Goal: Information Seeking & Learning: Learn about a topic

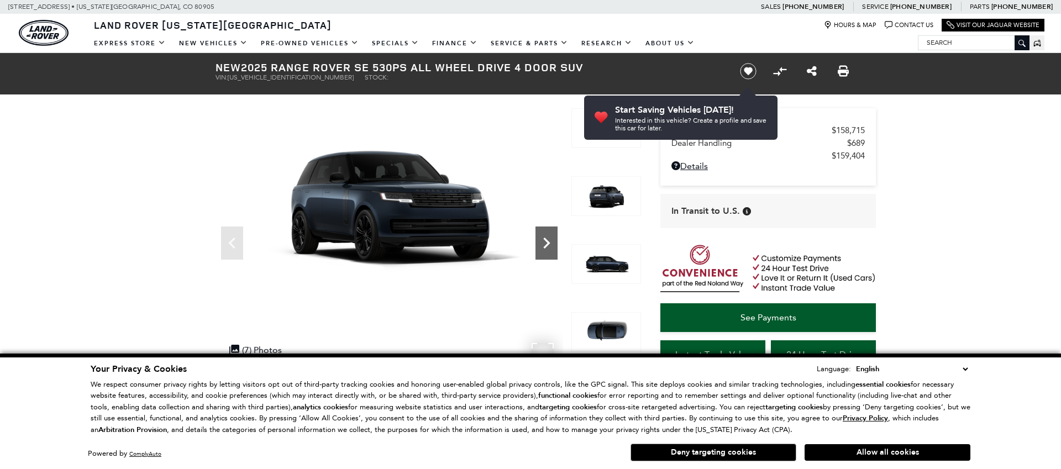
click at [547, 238] on icon "Next" at bounding box center [546, 243] width 22 height 22
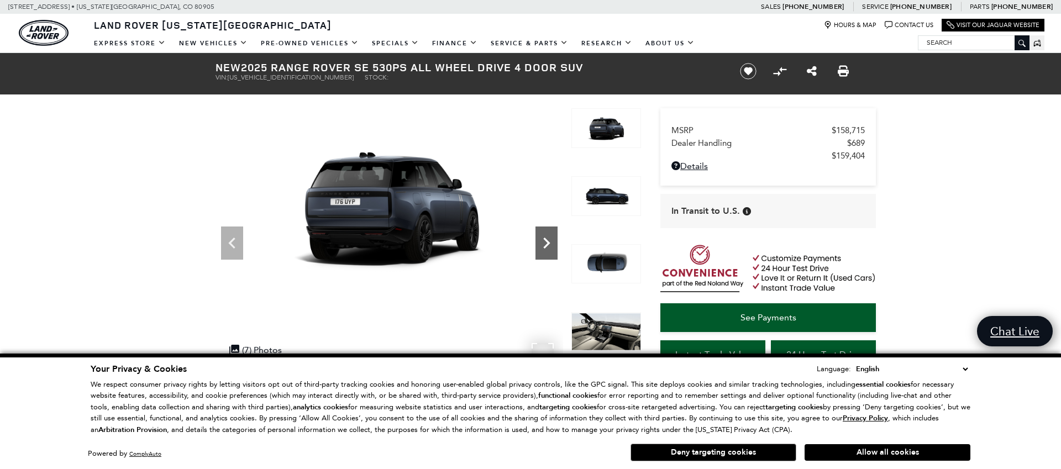
click at [547, 238] on icon "Next" at bounding box center [546, 243] width 22 height 22
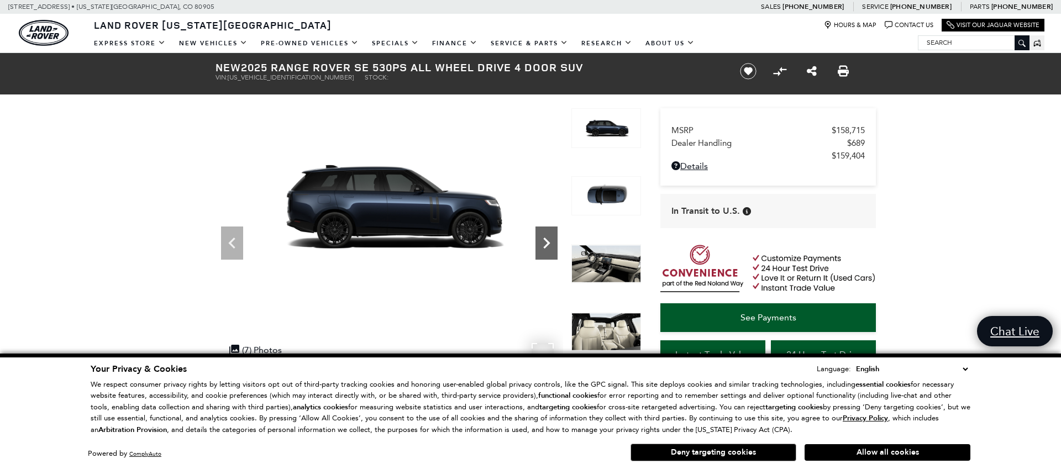
click at [547, 238] on icon "Next" at bounding box center [546, 243] width 22 height 22
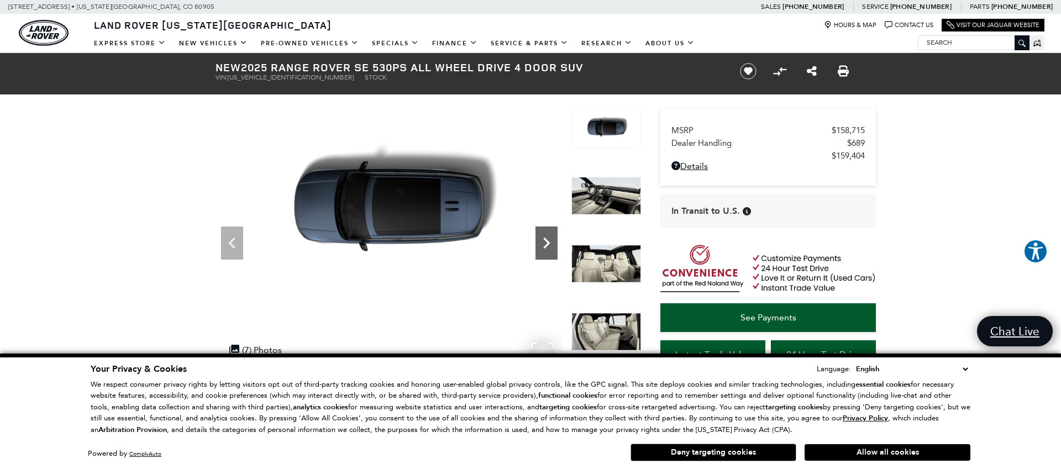
click at [547, 238] on icon "Next" at bounding box center [546, 243] width 22 height 22
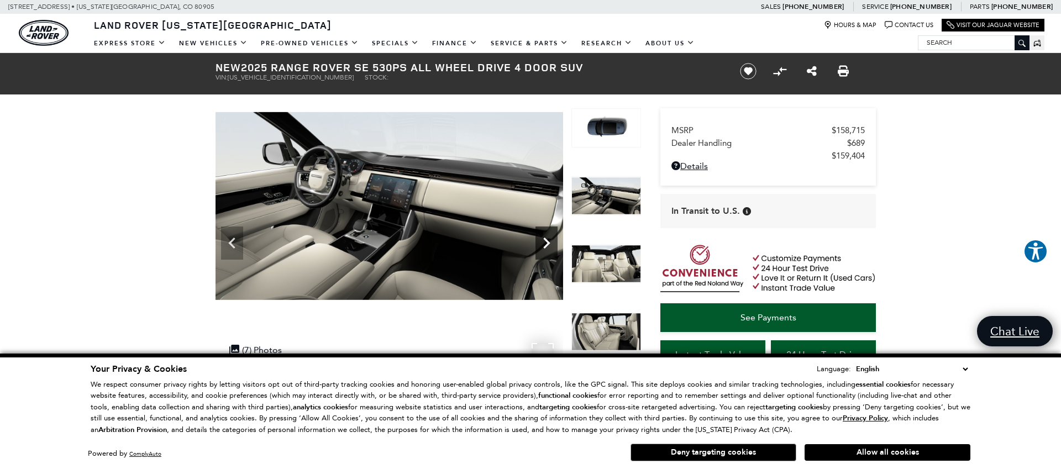
click at [547, 238] on icon "Next" at bounding box center [546, 243] width 22 height 22
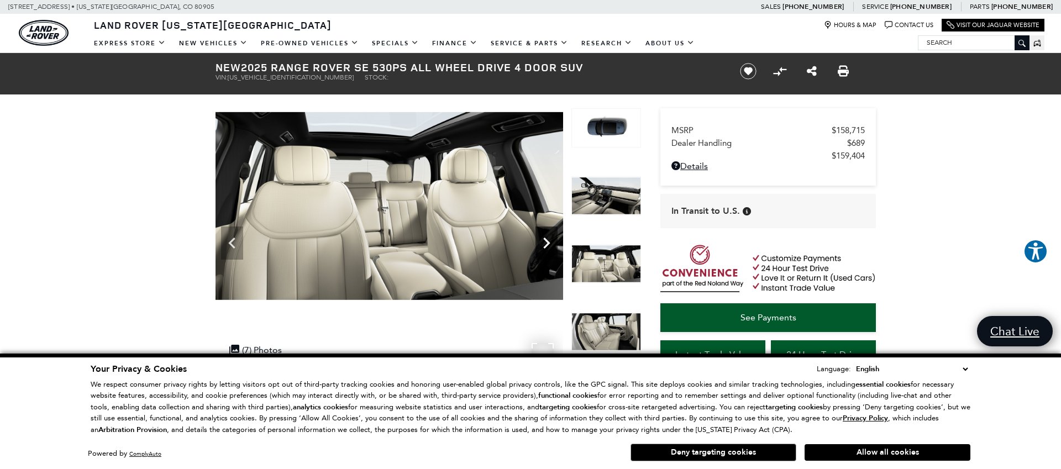
click at [547, 238] on icon "Next" at bounding box center [546, 243] width 22 height 22
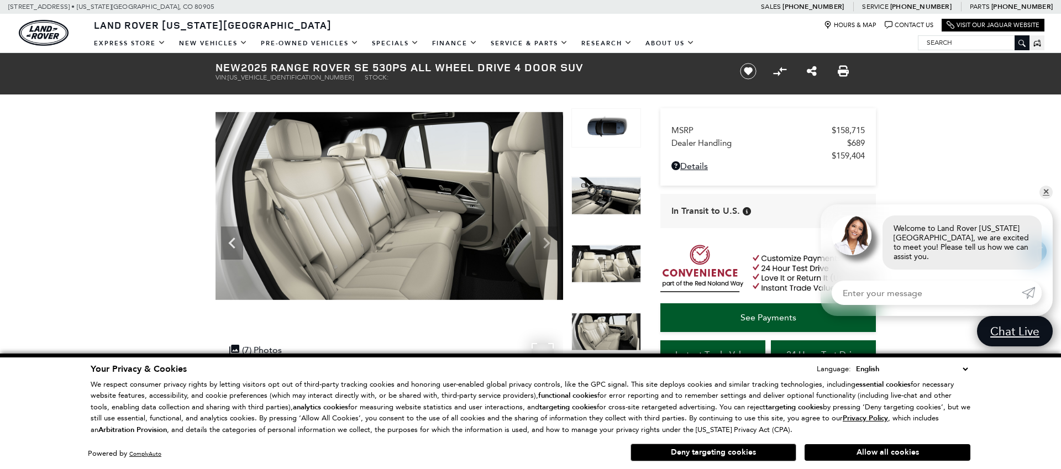
click at [547, 238] on img at bounding box center [390, 206] width 348 height 196
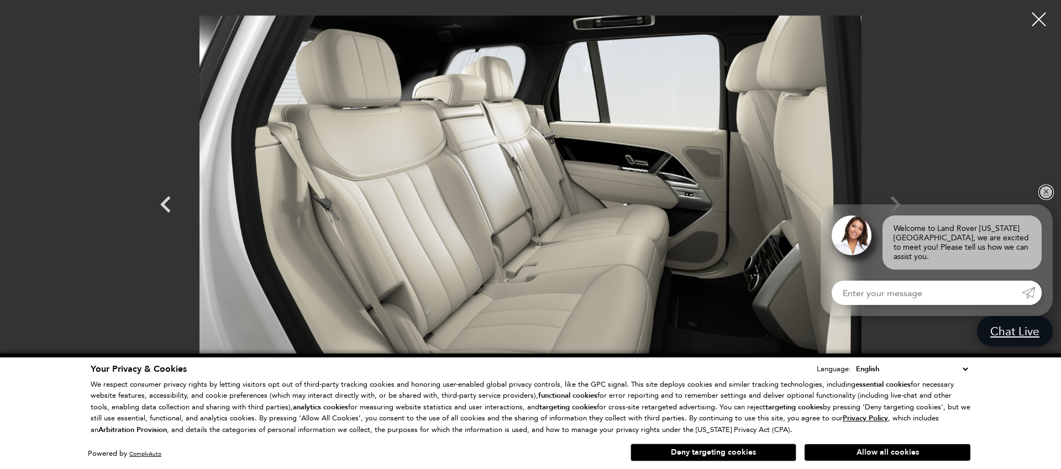
click at [1048, 199] on link "✕" at bounding box center [1045, 192] width 13 height 13
